Goal: Navigation & Orientation: Find specific page/section

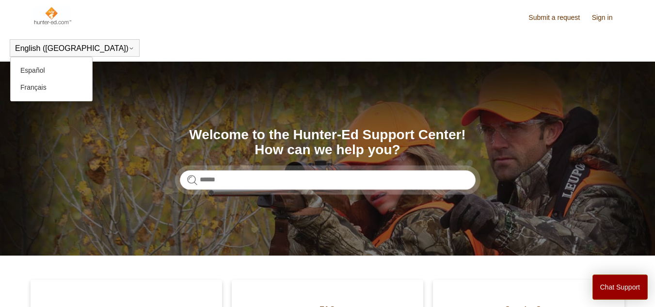
click at [34, 45] on button "English ([GEOGRAPHIC_DATA])" at bounding box center [74, 48] width 119 height 9
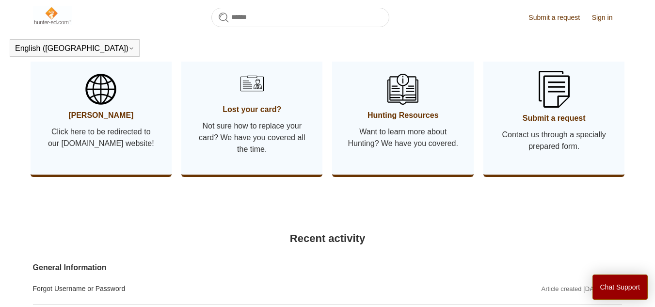
scroll to position [540, 0]
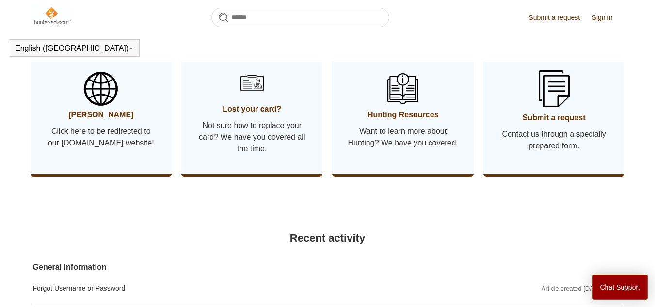
click at [105, 118] on span "[PERSON_NAME]" at bounding box center [101, 115] width 112 height 12
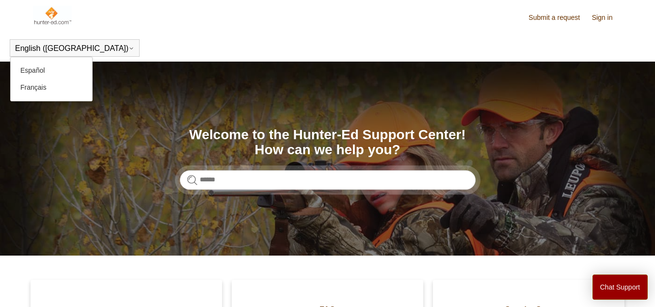
click at [45, 48] on button "English ([GEOGRAPHIC_DATA])" at bounding box center [74, 48] width 119 height 9
click at [42, 66] on link "Español" at bounding box center [52, 70] width 82 height 17
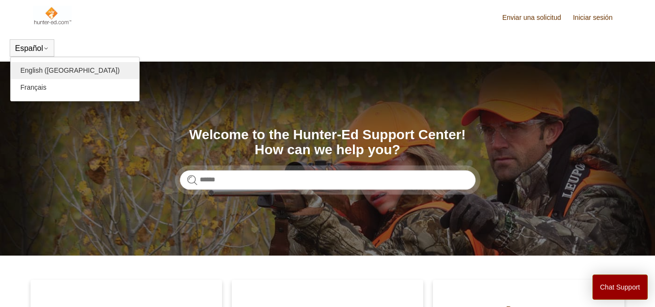
click at [42, 67] on link "English ([GEOGRAPHIC_DATA])" at bounding box center [75, 70] width 129 height 17
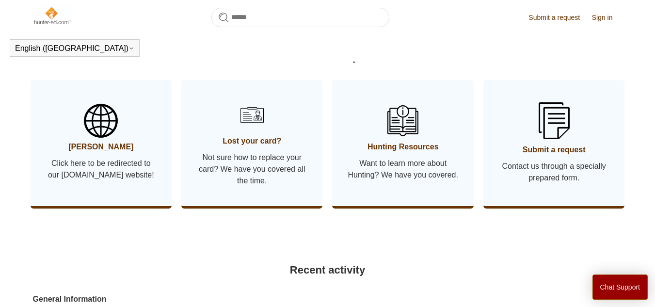
scroll to position [512, 0]
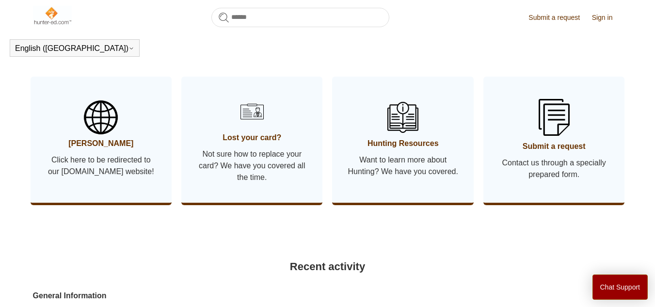
click at [88, 133] on img at bounding box center [101, 117] width 34 height 34
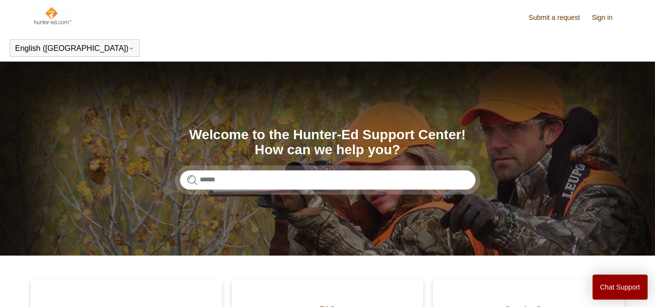
click at [59, 22] on img at bounding box center [52, 15] width 39 height 19
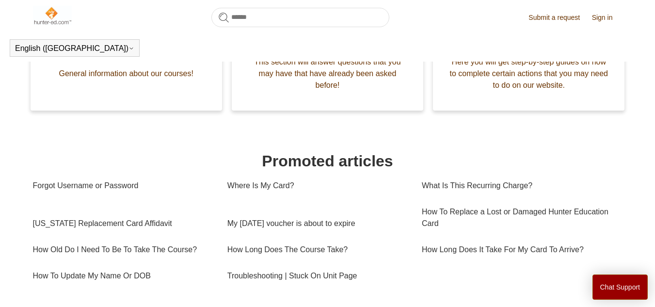
scroll to position [238, 0]
